Goal: Check status

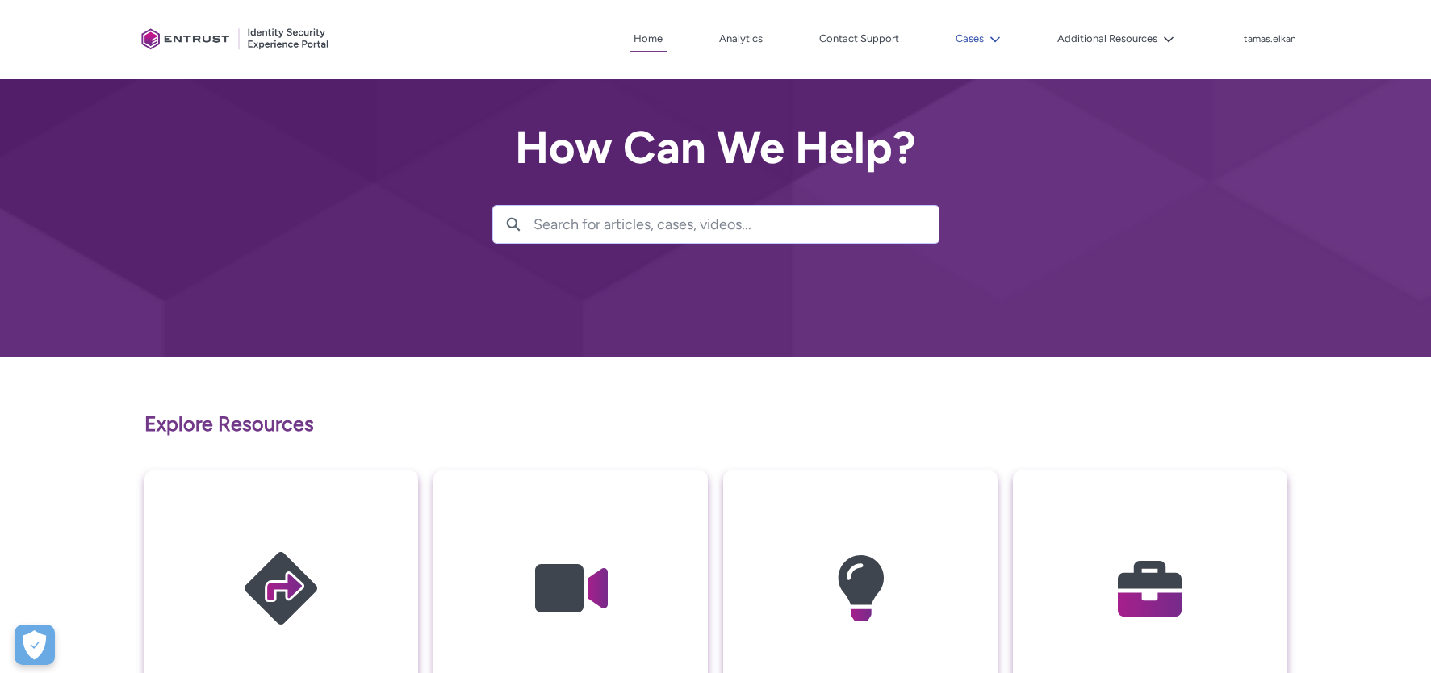
click at [1001, 44] on icon at bounding box center [995, 39] width 11 height 11
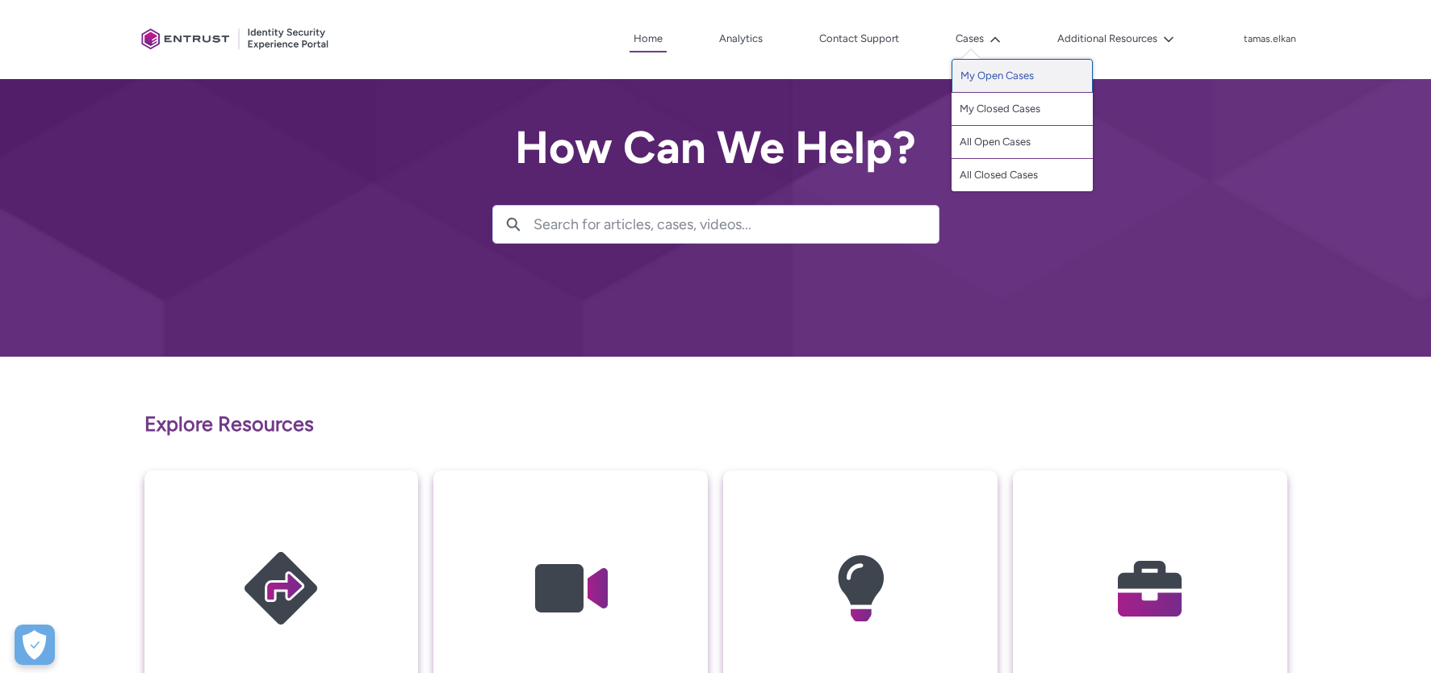
click at [994, 75] on link "My Open Cases" at bounding box center [1022, 76] width 141 height 34
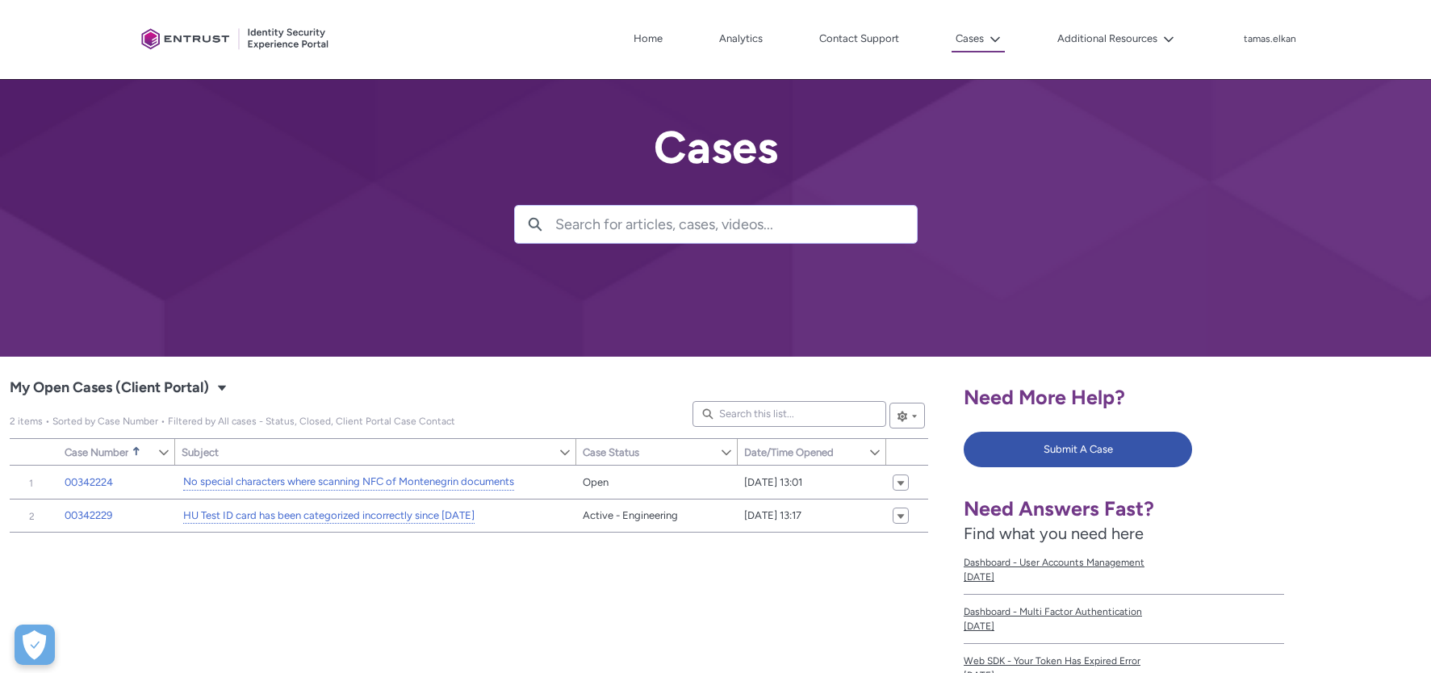
scroll to position [135, 0]
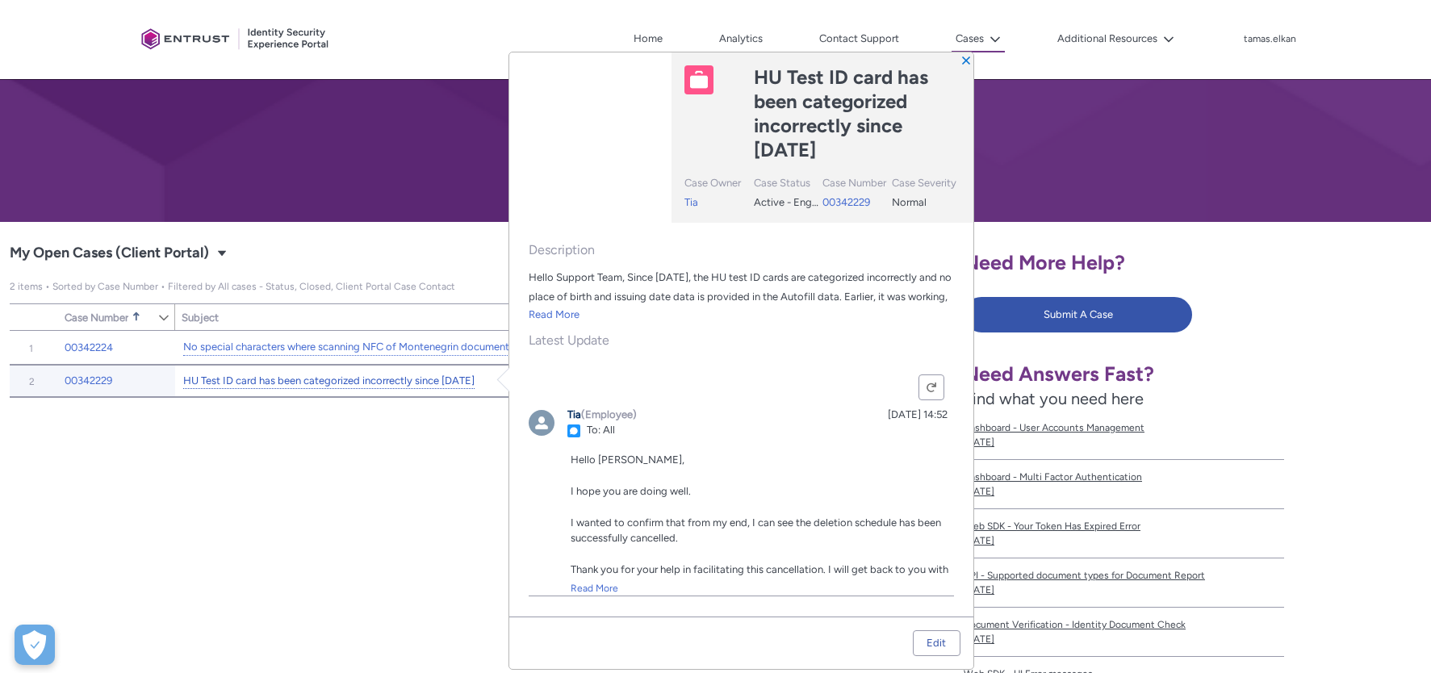
click at [404, 381] on link "HU Test ID card has been categorized incorrectly since [DATE]" at bounding box center [328, 381] width 291 height 17
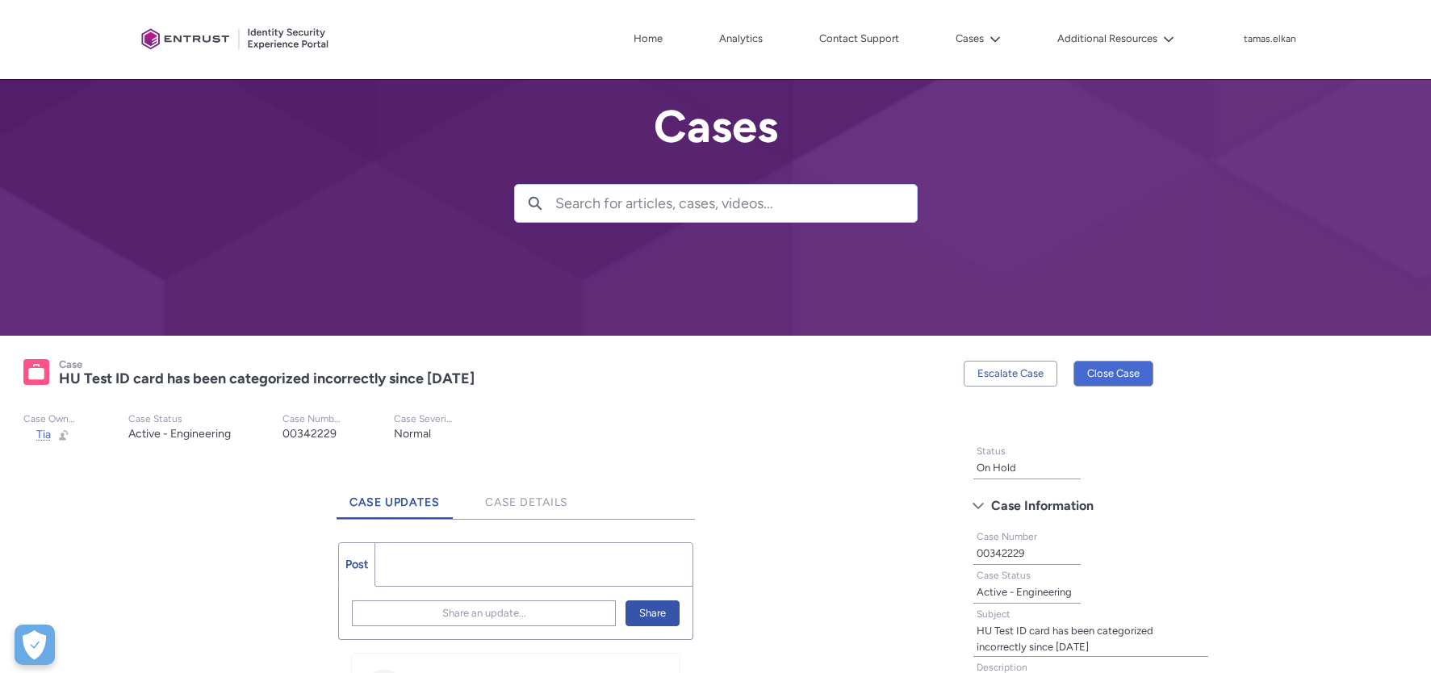
scroll to position [484, 0]
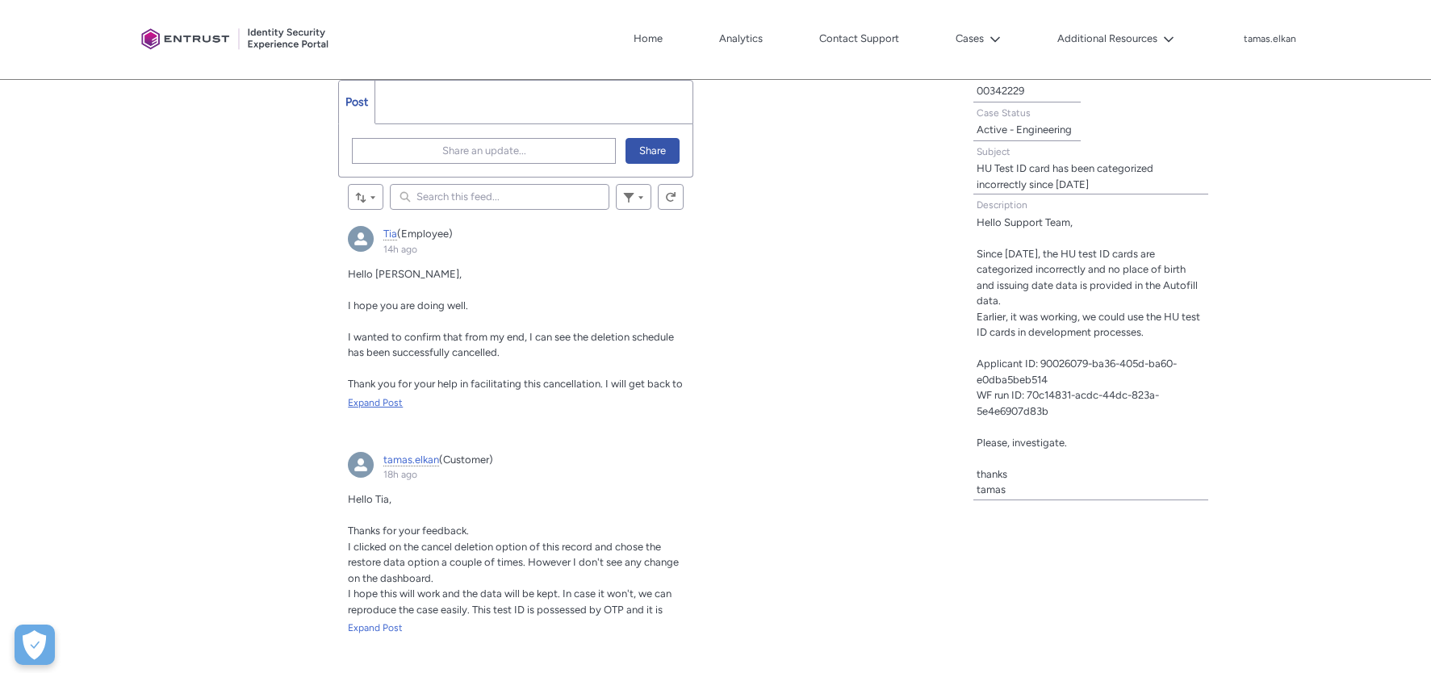
click at [392, 403] on div "Expand Post" at bounding box center [516, 403] width 336 height 15
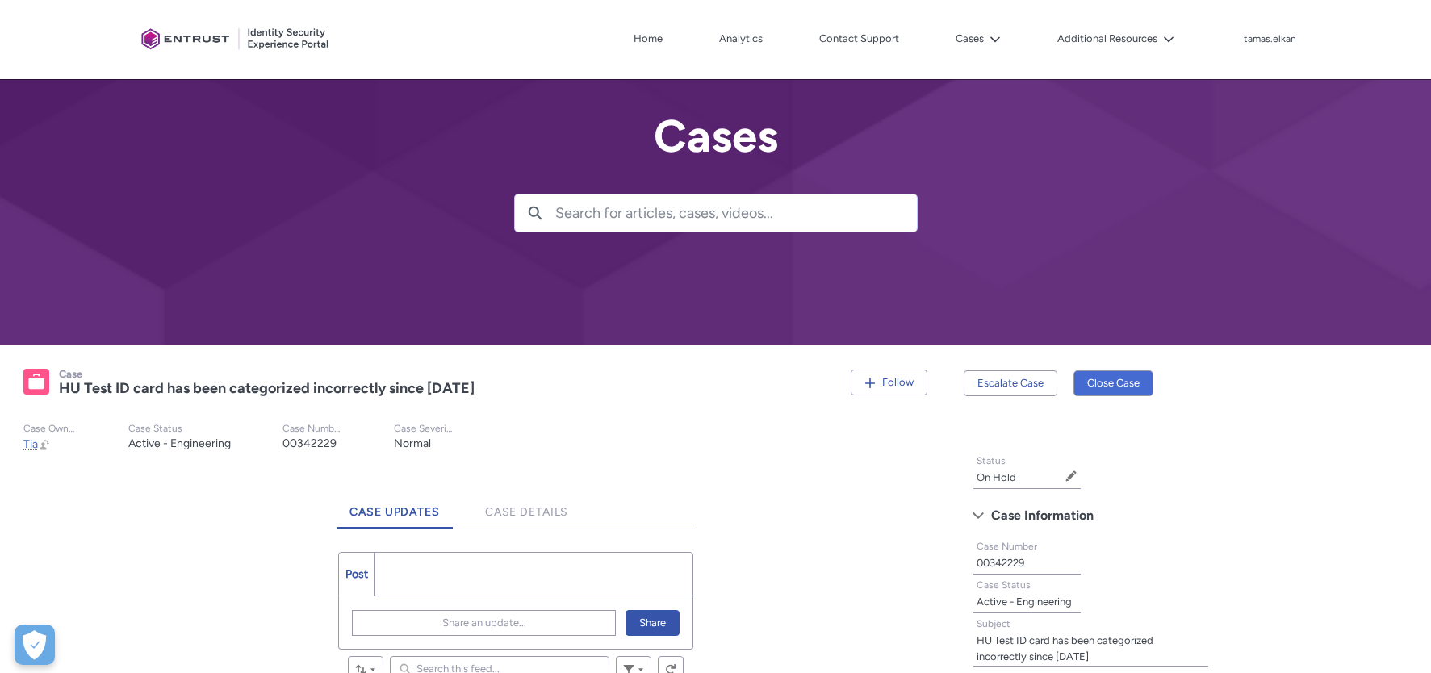
scroll to position [0, 0]
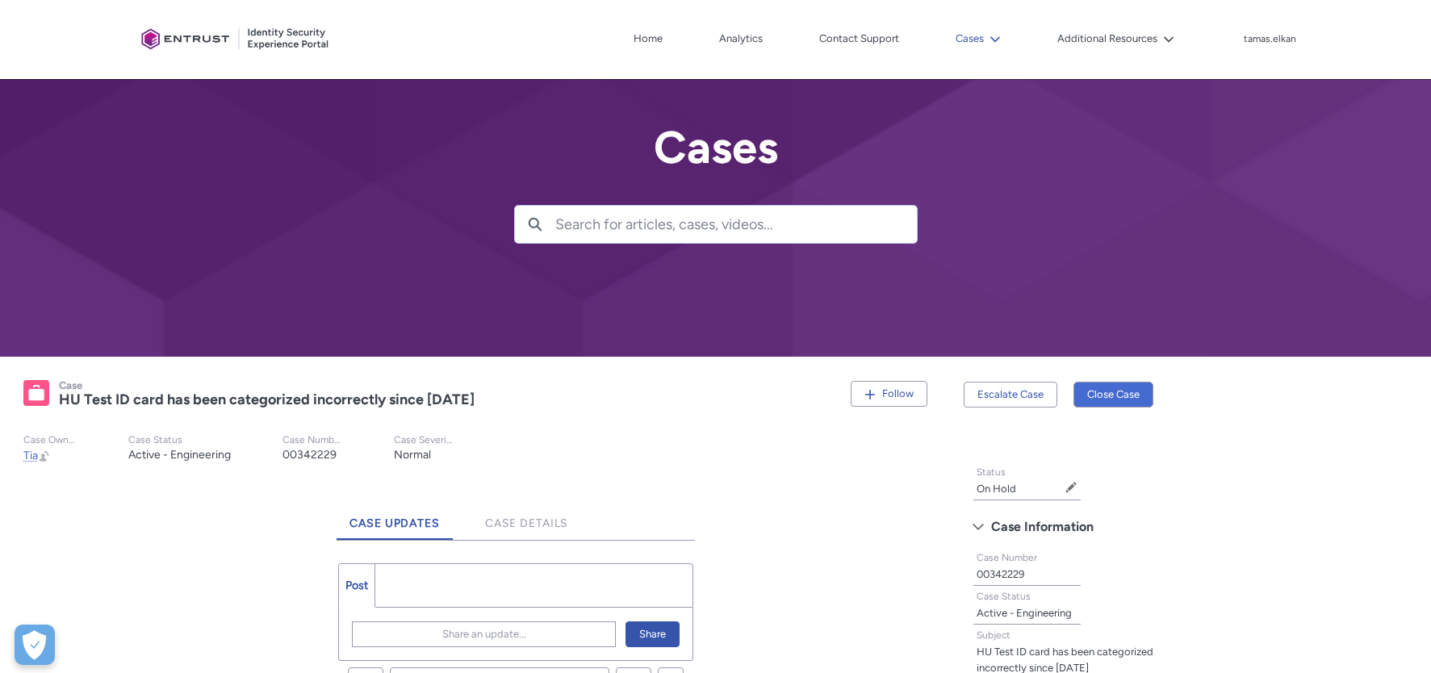
click at [980, 36] on button "Cases" at bounding box center [978, 39] width 53 height 24
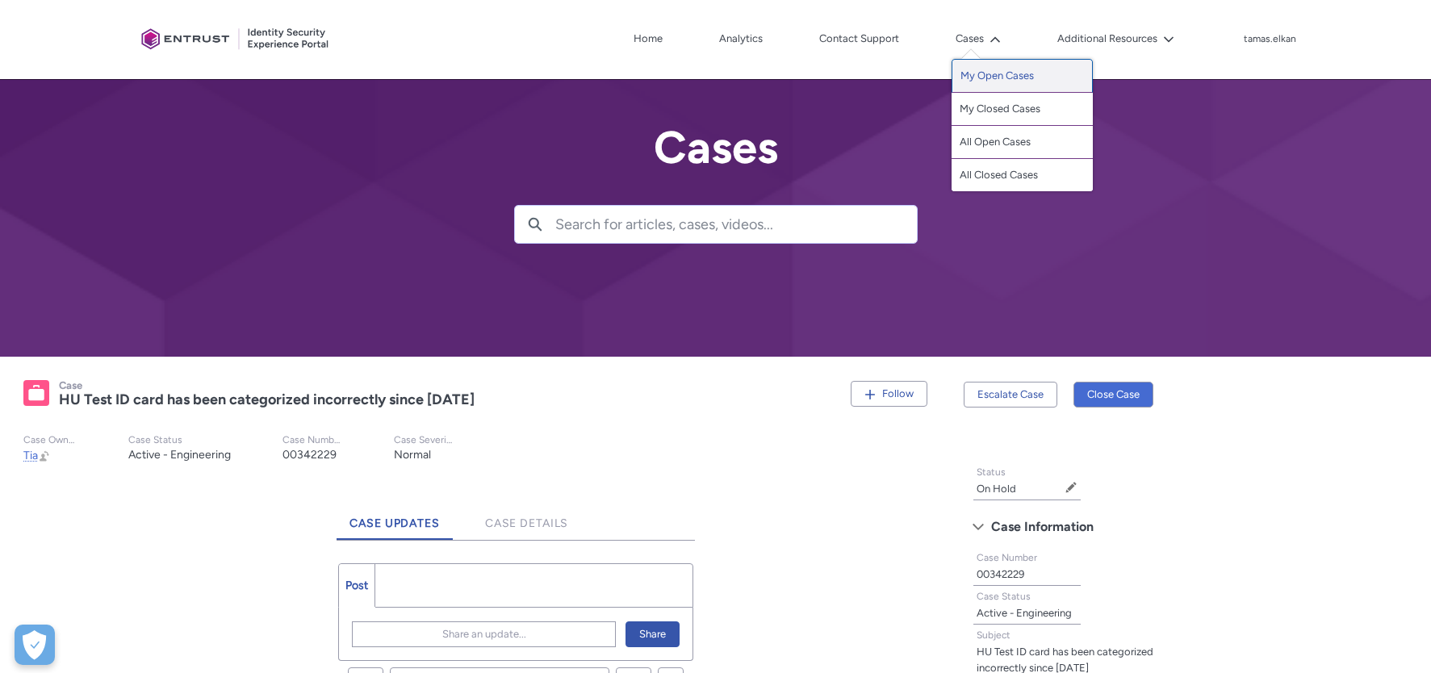
click at [985, 74] on link "My Open Cases" at bounding box center [1022, 76] width 141 height 34
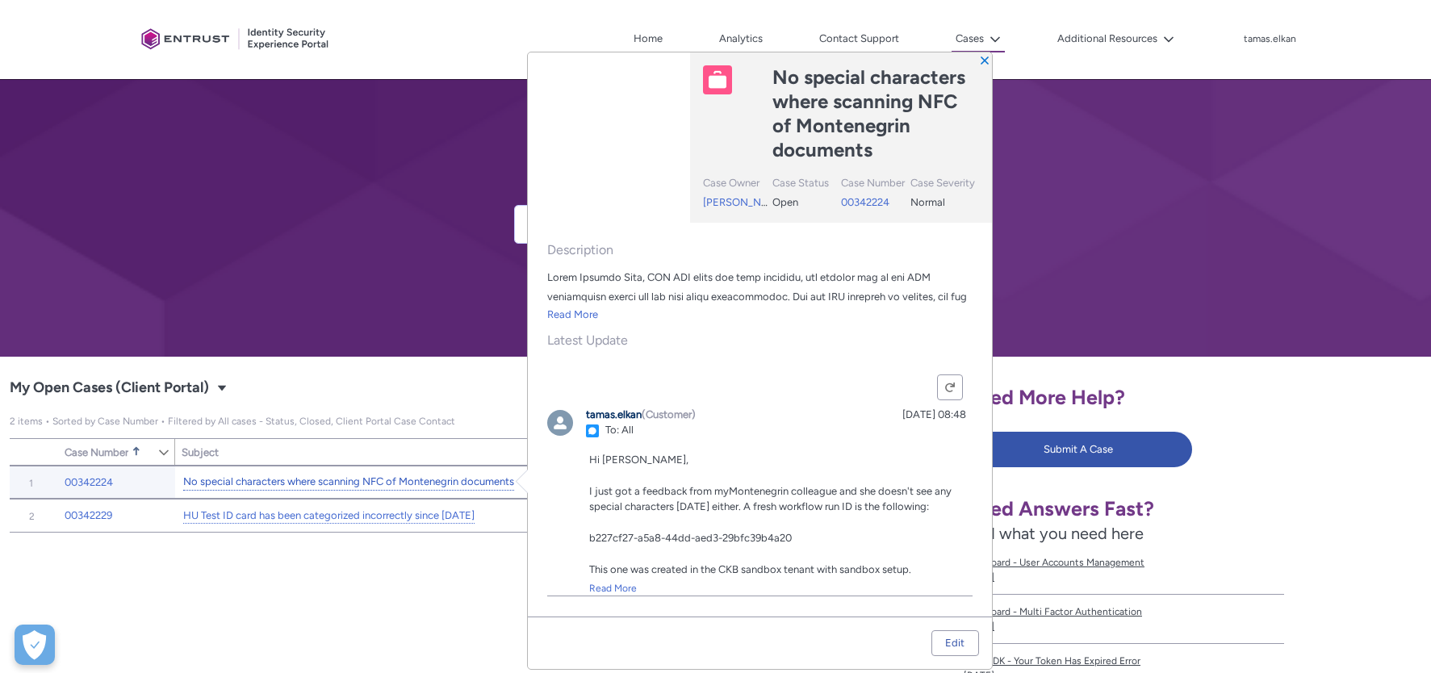
click at [418, 478] on link "No special characters where scanning NFC of Montenegrin documents" at bounding box center [348, 482] width 331 height 17
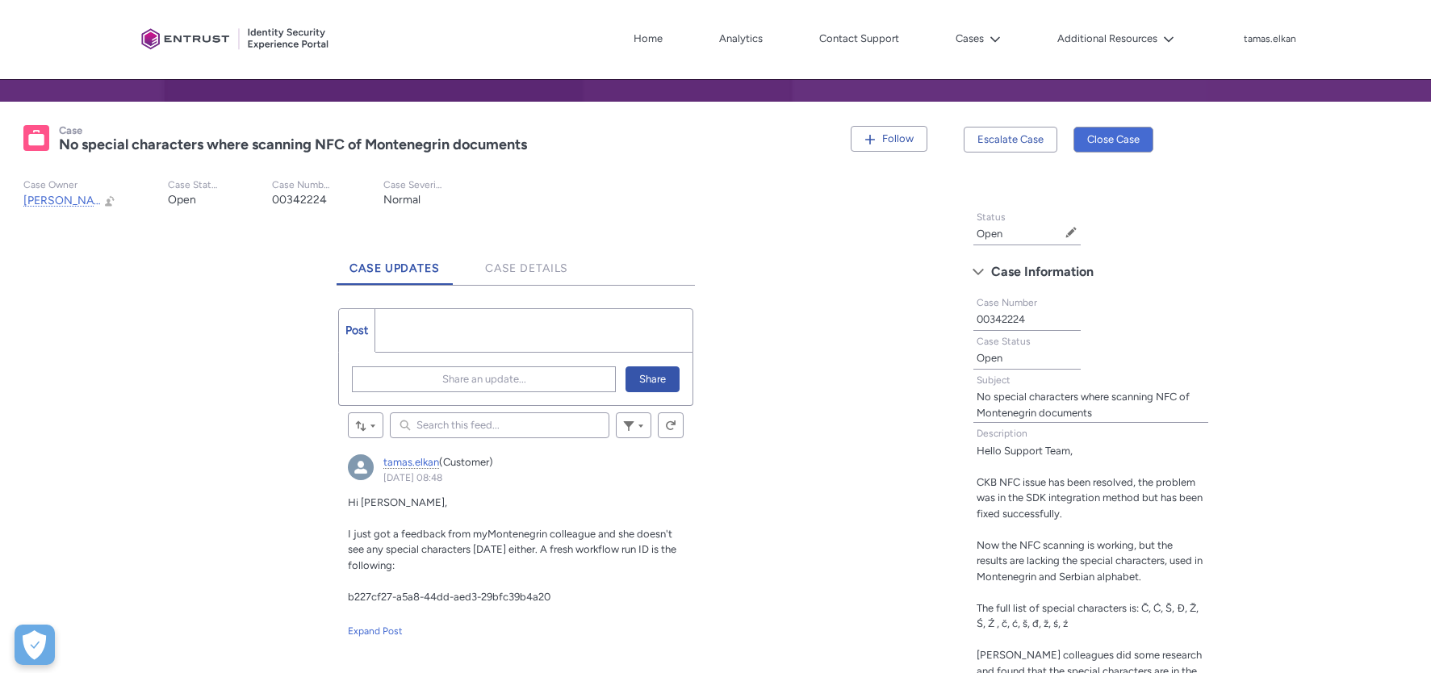
scroll to position [538, 0]
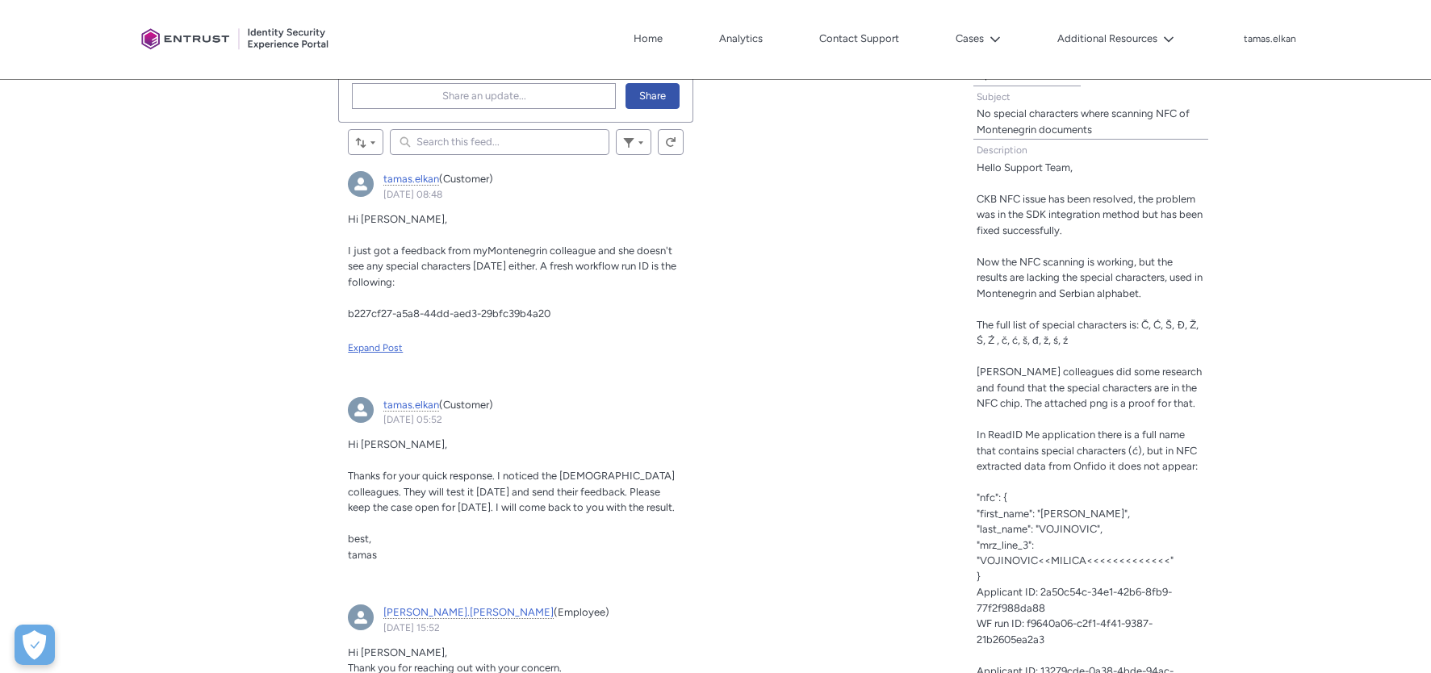
click at [379, 354] on div "Expand Post" at bounding box center [516, 348] width 336 height 15
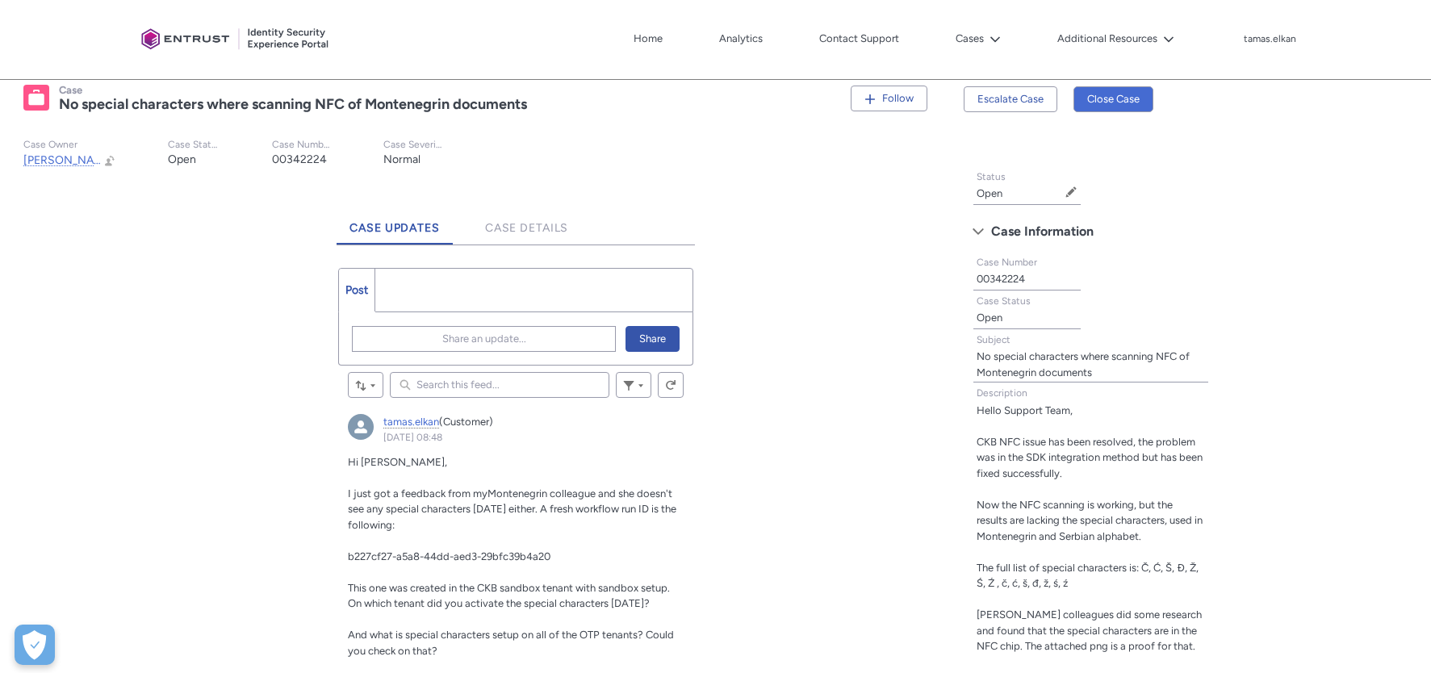
scroll to position [269, 0]
